Goal: Find specific page/section: Find specific page/section

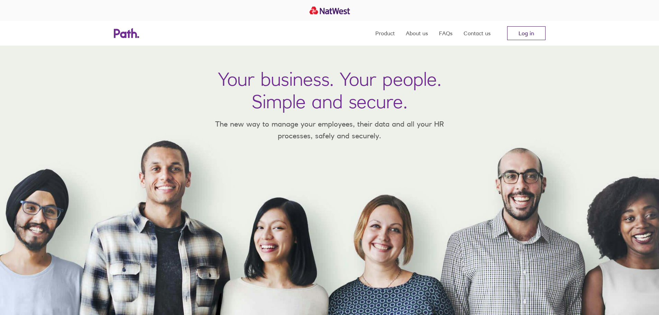
click at [522, 32] on link "Log in" at bounding box center [526, 33] width 38 height 14
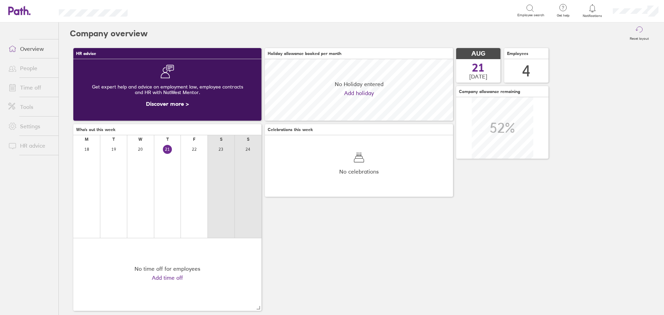
scroll to position [62, 188]
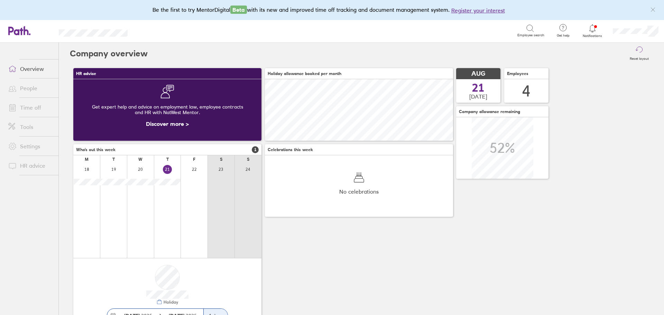
click at [28, 88] on link "People" at bounding box center [31, 88] width 56 height 14
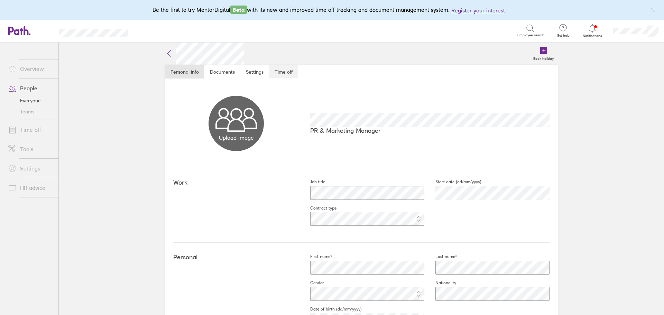
click at [279, 74] on link "Time off" at bounding box center [283, 72] width 29 height 14
